Goal: Go to known website: Access a specific website the user already knows

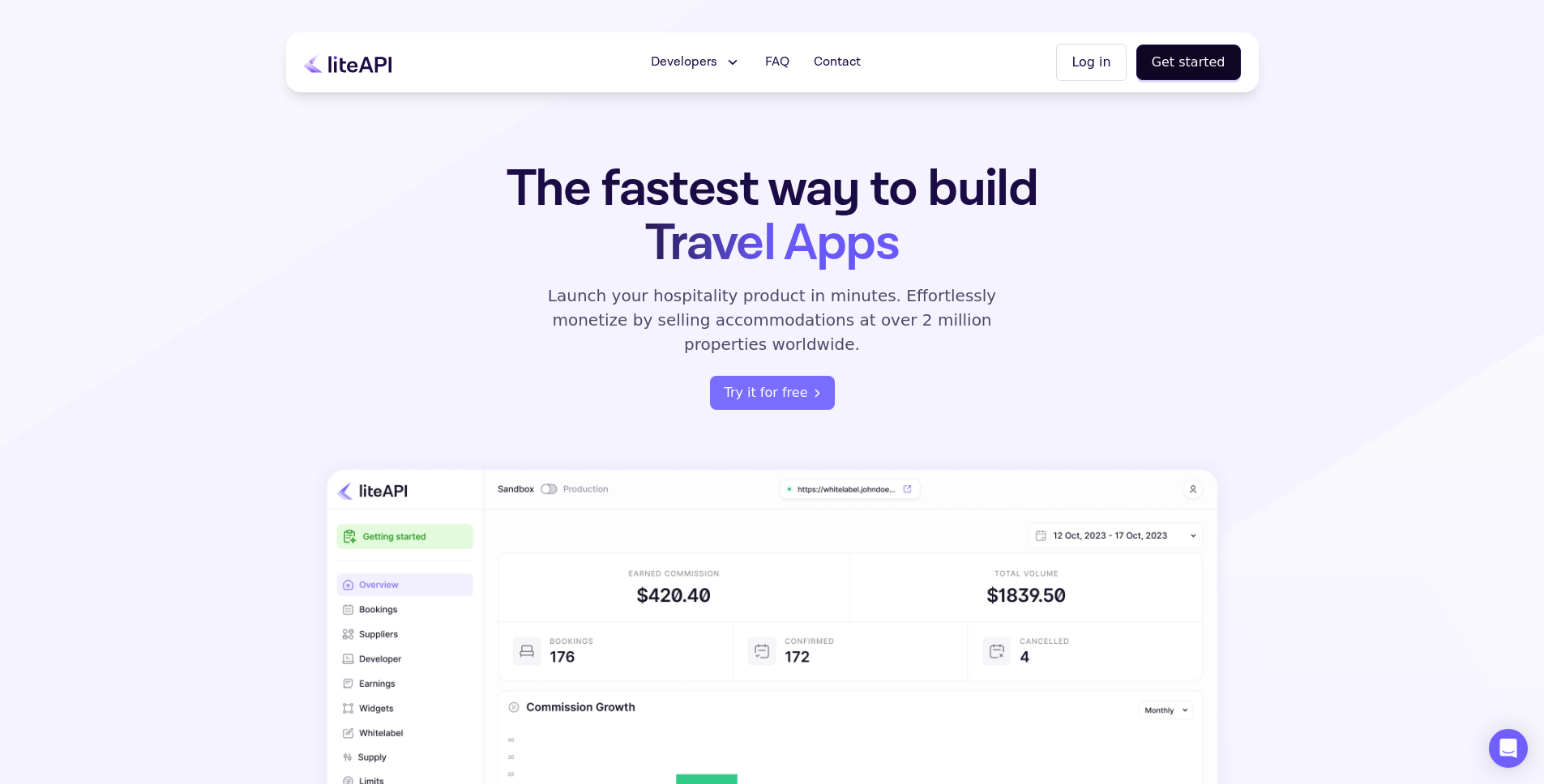
click at [717, 66] on span "Developers" at bounding box center [684, 62] width 66 height 19
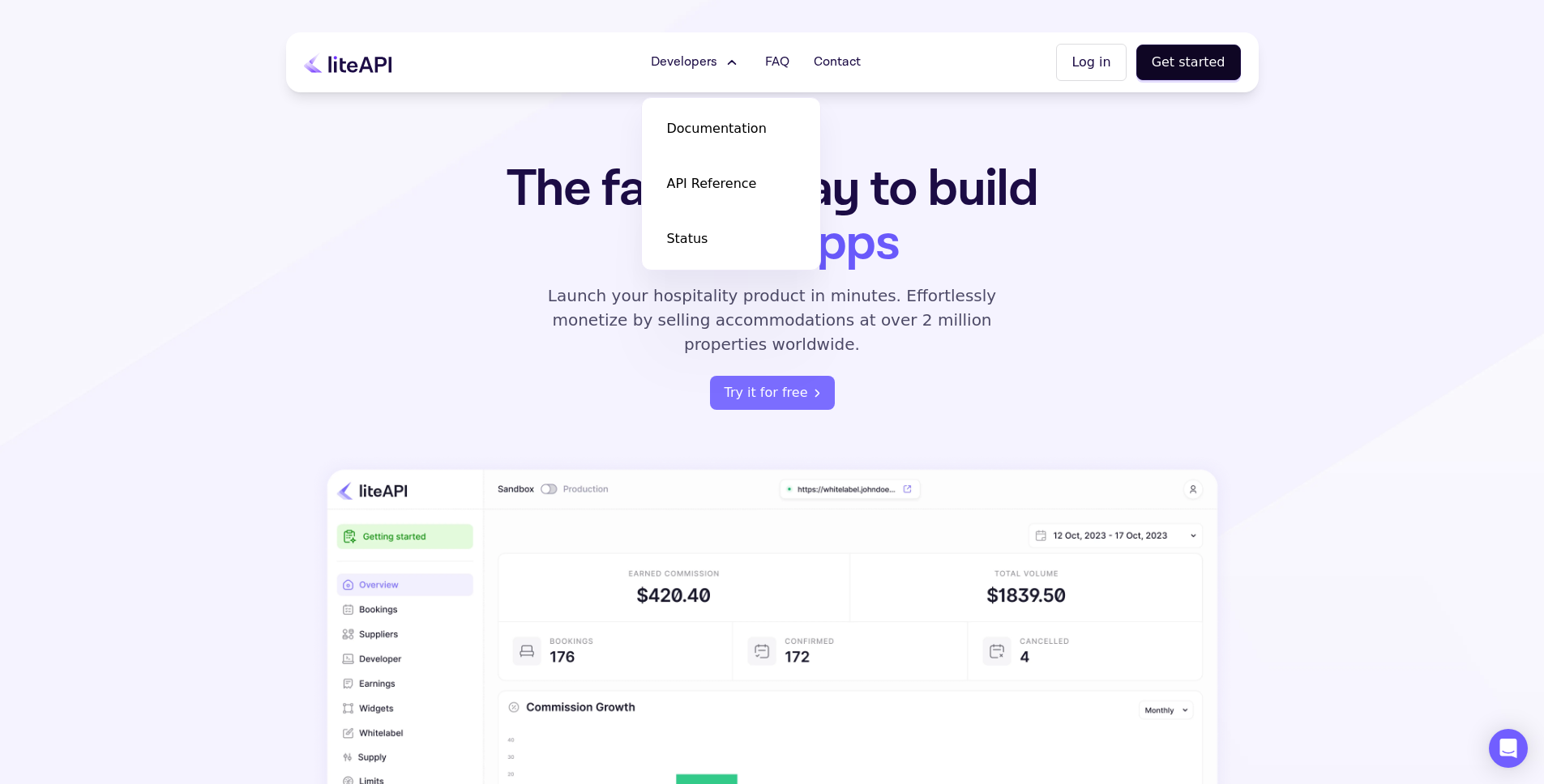
click at [717, 66] on span "Developers" at bounding box center [684, 62] width 66 height 19
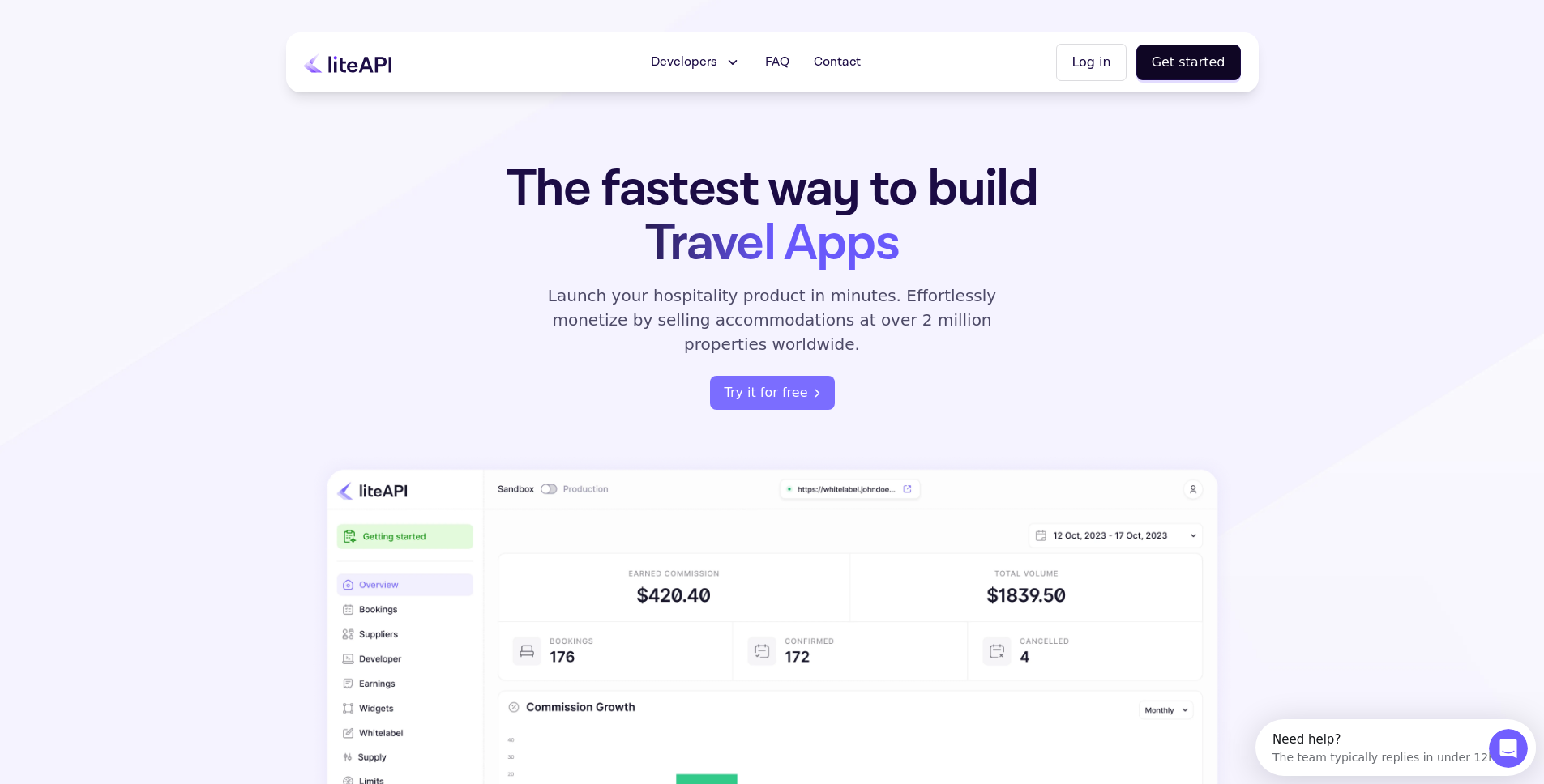
click at [363, 57] on icon at bounding box center [347, 62] width 87 height 21
click at [1107, 51] on button "Log in" at bounding box center [1091, 62] width 70 height 37
